Goal: Task Accomplishment & Management: Manage account settings

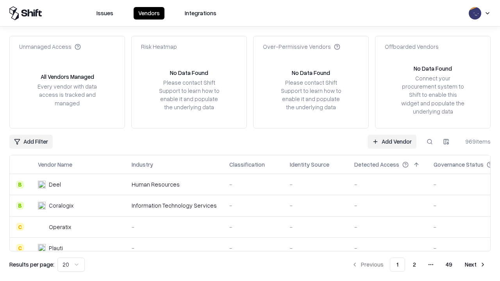
click at [392, 141] on link "Add Vendor" at bounding box center [392, 142] width 49 height 14
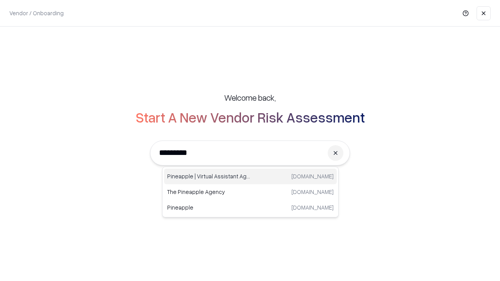
click at [250, 177] on div "Pineapple | Virtual Assistant Agency trypineapple.com" at bounding box center [250, 177] width 173 height 16
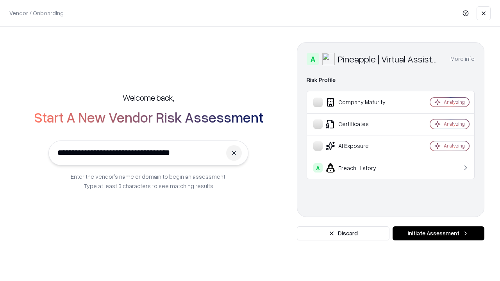
type input "**********"
click at [438, 234] on button "Initiate Assessment" at bounding box center [439, 234] width 92 height 14
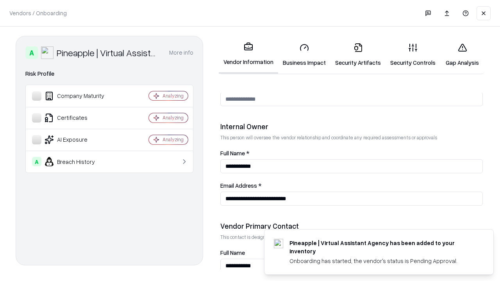
scroll to position [405, 0]
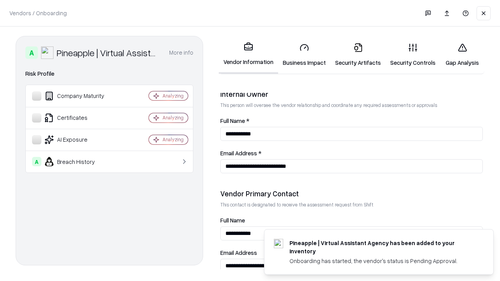
click at [304, 55] on link "Business Impact" at bounding box center [304, 55] width 52 height 36
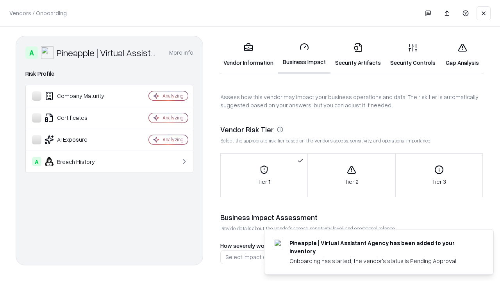
click at [358, 55] on link "Security Artifacts" at bounding box center [357, 55] width 55 height 36
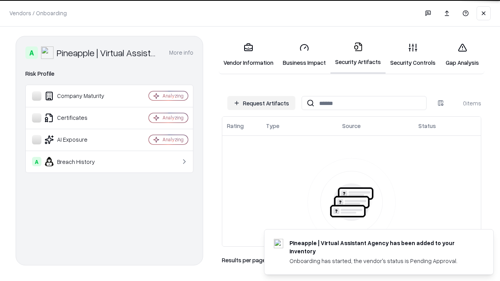
click at [261, 103] on button "Request Artifacts" at bounding box center [261, 103] width 68 height 14
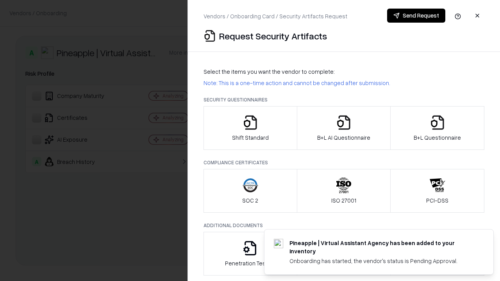
click at [250, 128] on icon "button" at bounding box center [251, 123] width 16 height 16
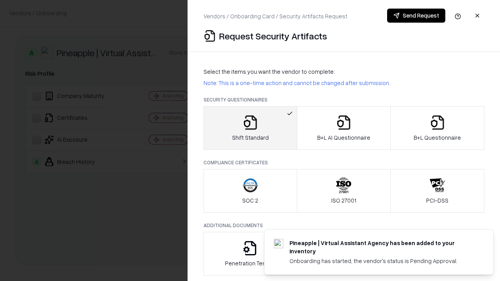
click at [416, 16] on button "Send Request" at bounding box center [416, 16] width 58 height 14
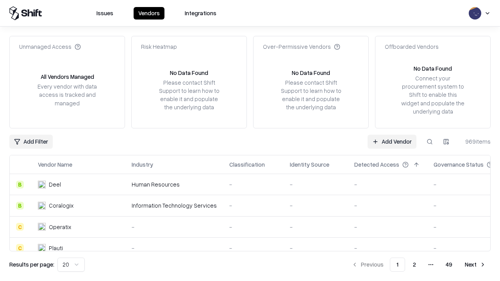
click at [430, 141] on button at bounding box center [430, 142] width 14 height 14
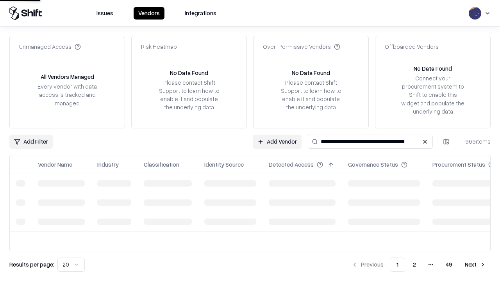
type input "**********"
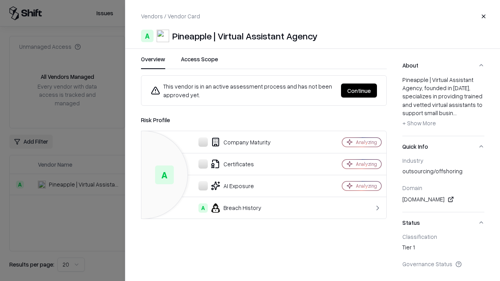
click at [359, 91] on button "Continue" at bounding box center [359, 91] width 36 height 14
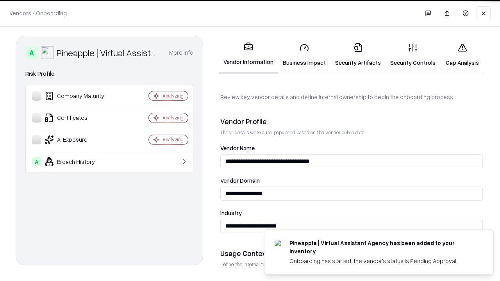
click at [358, 55] on link "Security Artifacts" at bounding box center [357, 55] width 55 height 36
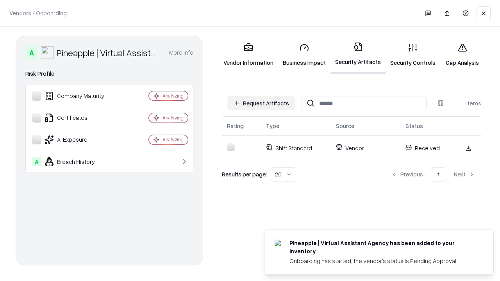
click at [462, 55] on link "Gap Analysis" at bounding box center [462, 55] width 44 height 36
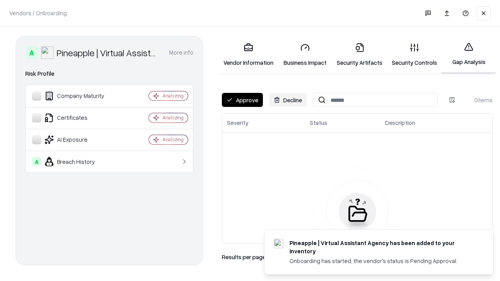
click at [242, 100] on button "Approve" at bounding box center [242, 100] width 41 height 14
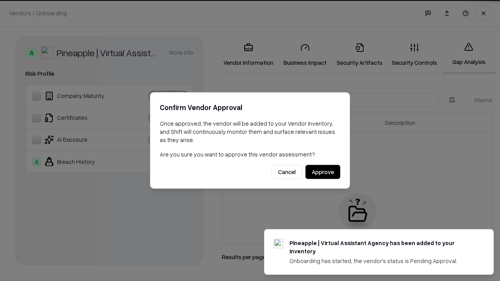
click at [323, 172] on button "Approve" at bounding box center [322, 172] width 35 height 14
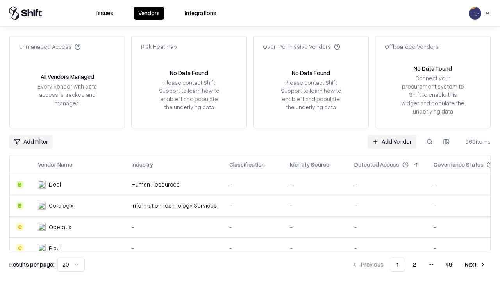
type input "**********"
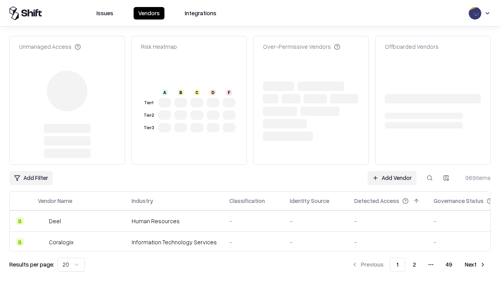
click at [392, 178] on link "Add Vendor" at bounding box center [392, 178] width 49 height 14
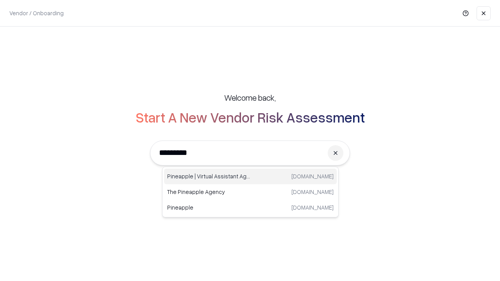
click at [250, 177] on div "Pineapple | Virtual Assistant Agency [DOMAIN_NAME]" at bounding box center [250, 177] width 173 height 16
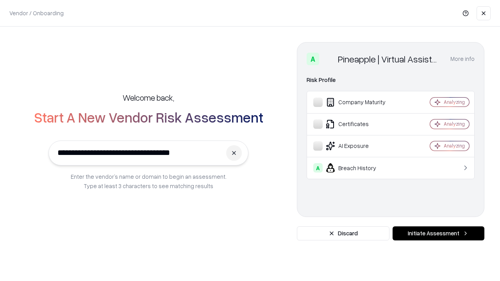
type input "**********"
click at [438, 234] on button "Initiate Assessment" at bounding box center [439, 234] width 92 height 14
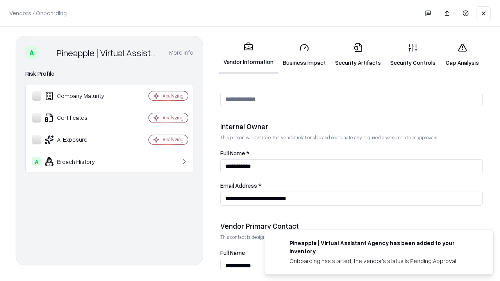
scroll to position [405, 0]
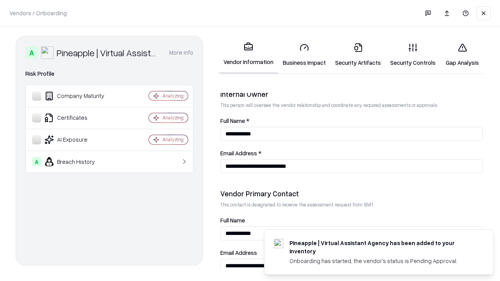
click at [462, 55] on link "Gap Analysis" at bounding box center [462, 55] width 44 height 36
